Goal: Find specific page/section: Find specific page/section

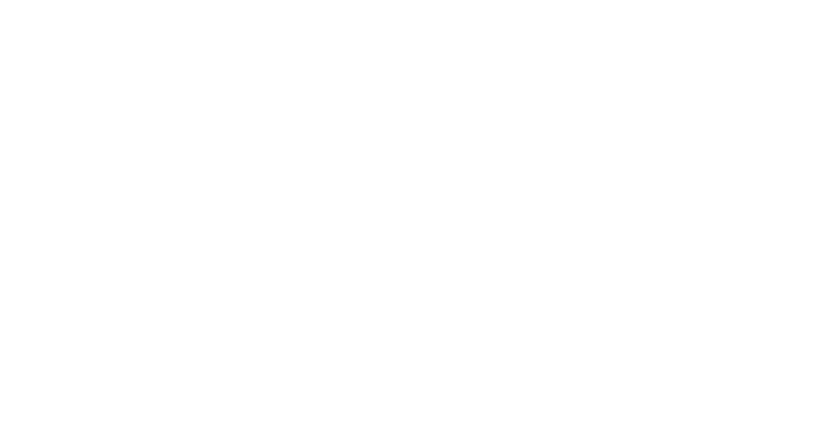
select select "Song"
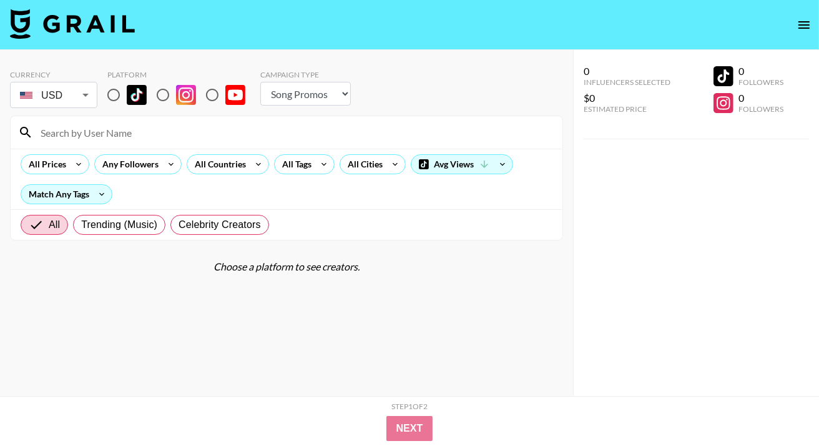
click at [194, 129] on input at bounding box center [294, 132] width 522 height 20
paste input "samdezz"
type input "samdezz"
click at [113, 97] on input "radio" at bounding box center [114, 95] width 26 height 26
radio input "true"
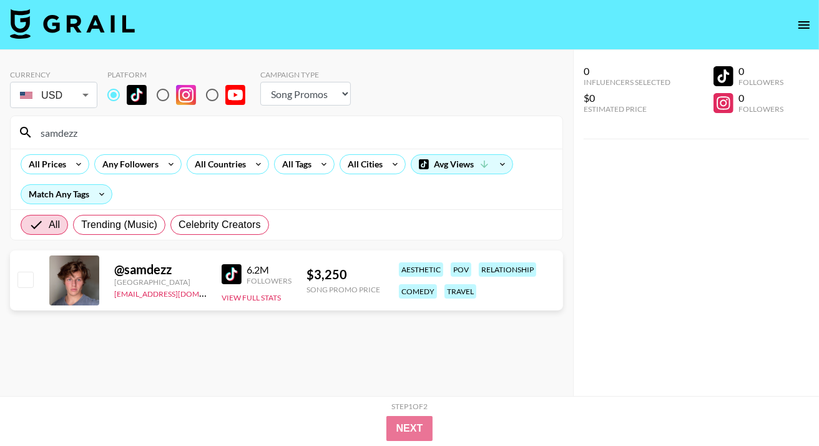
click at [805, 23] on icon "open drawer" at bounding box center [804, 24] width 15 height 15
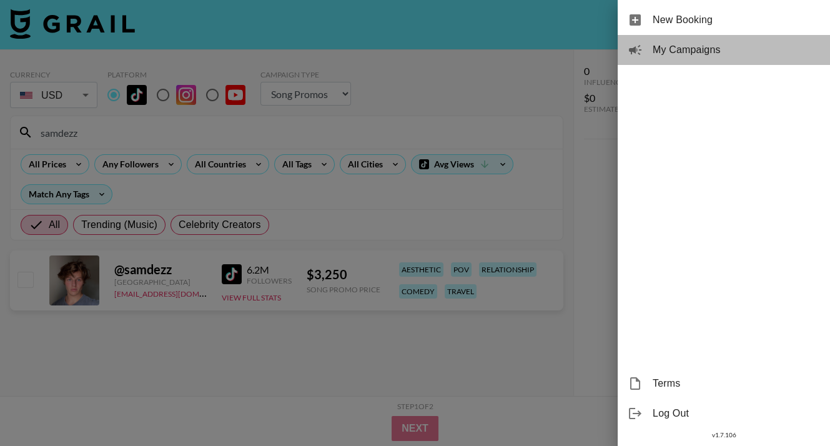
click at [697, 46] on span "My Campaigns" at bounding box center [735, 49] width 167 height 15
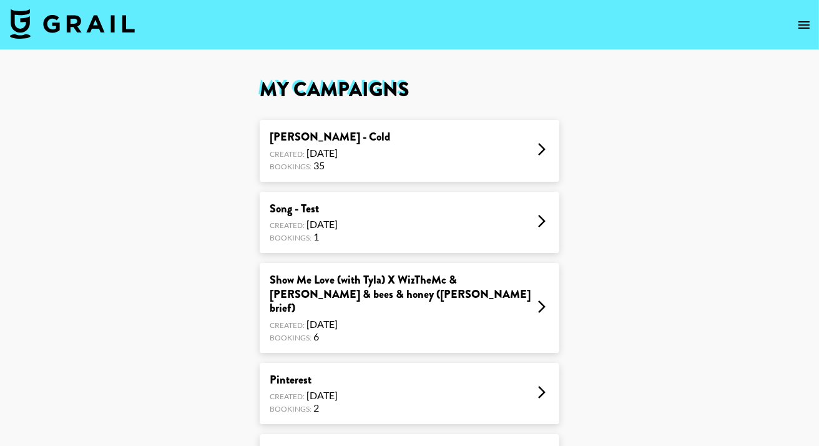
click at [326, 155] on div "Created: [DATE]" at bounding box center [330, 153] width 120 height 12
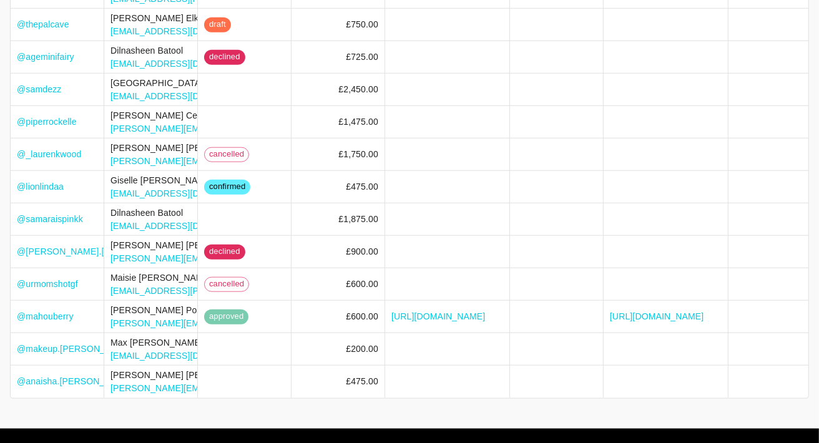
scroll to position [936, 0]
